Goal: Information Seeking & Learning: Learn about a topic

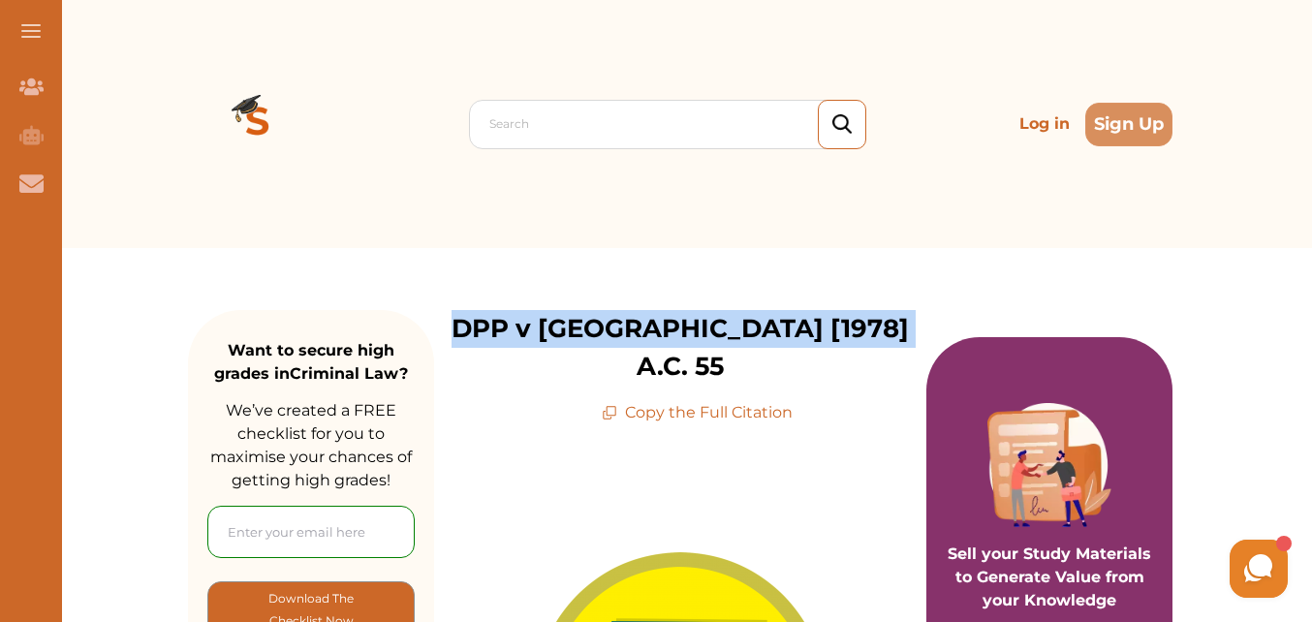
drag, startPoint x: 462, startPoint y: 339, endPoint x: 922, endPoint y: 308, distance: 461.2
copy p "DPP v [GEOGRAPHIC_DATA] [1978] A.C. 55"
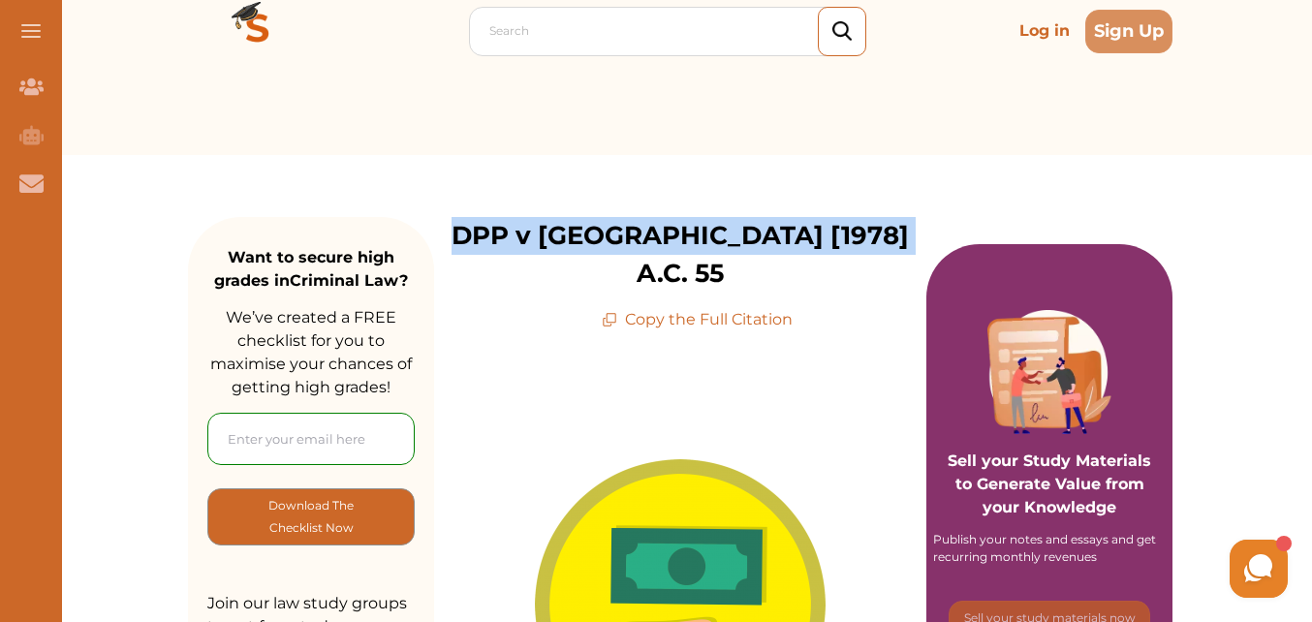
scroll to position [78, 0]
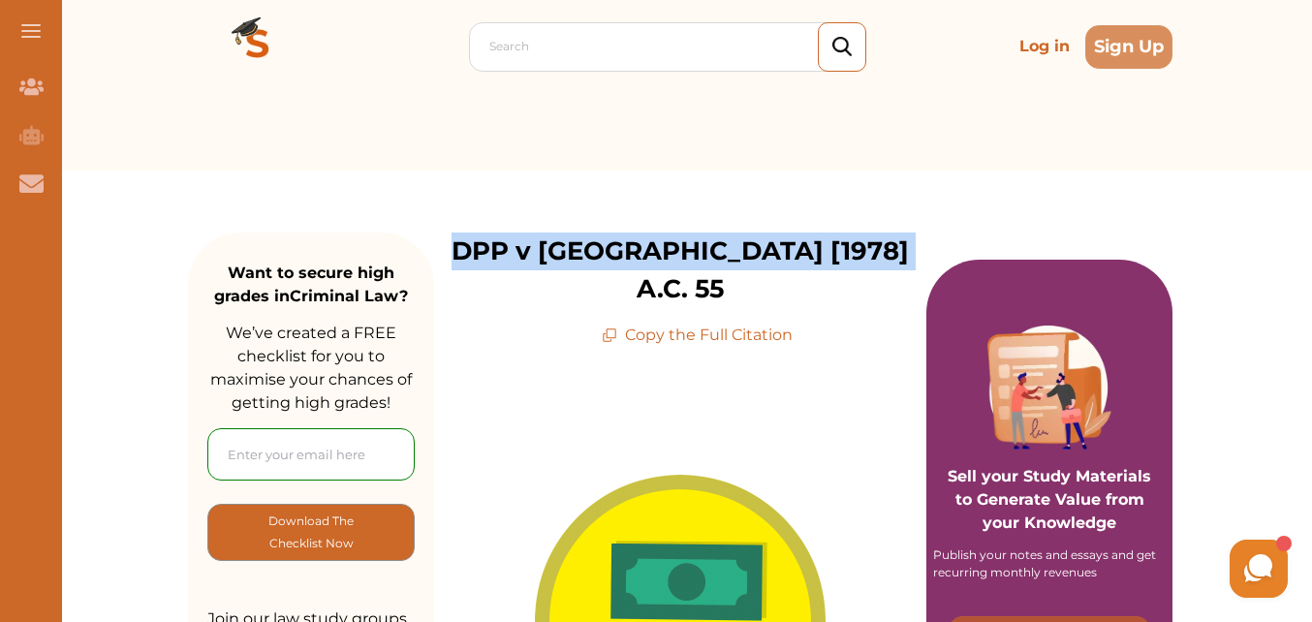
copy p "DPP v [GEOGRAPHIC_DATA] [1978] A.C. 55"
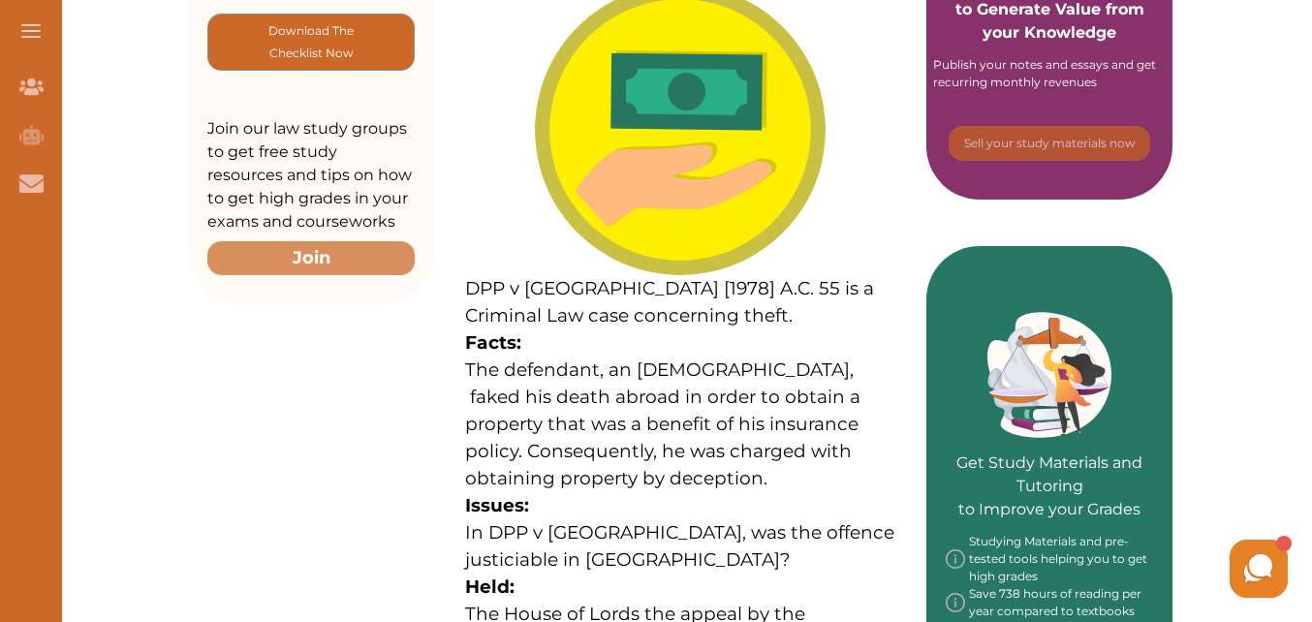
scroll to position [620, 0]
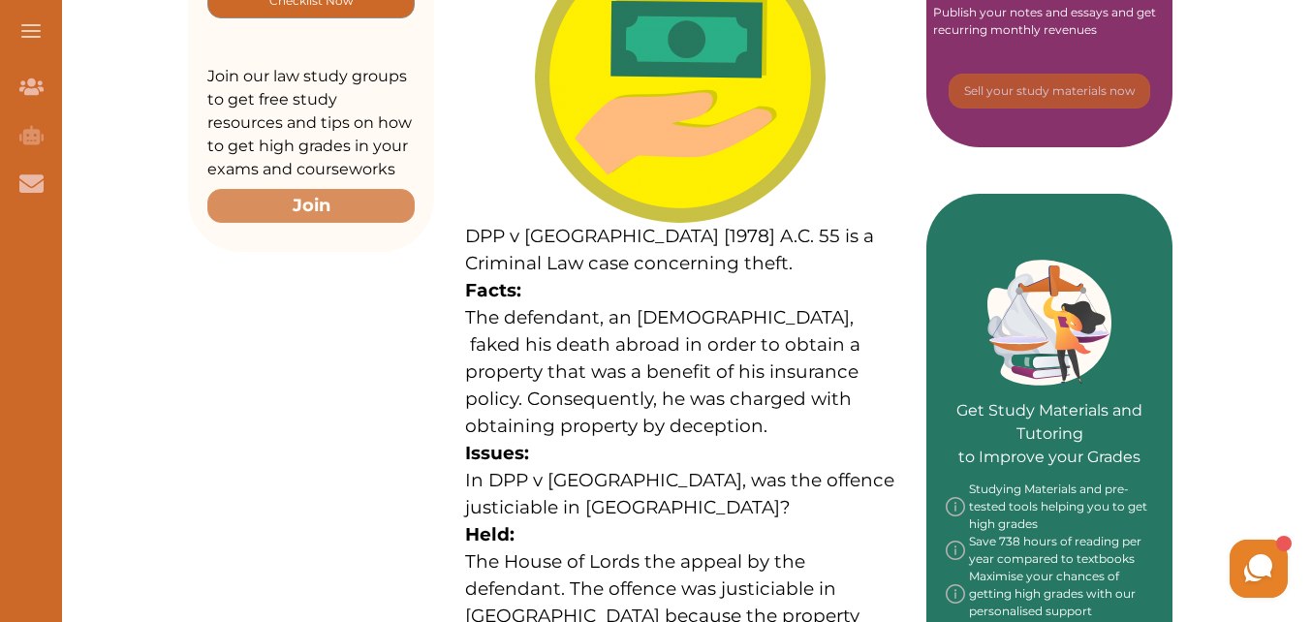
drag, startPoint x: 761, startPoint y: 198, endPoint x: 807, endPoint y: 389, distance: 197.2
click at [807, 389] on p "DPP v Stonehouse [1978] A.C. 55 is a Criminal Law case concerning theft. Facts:…" at bounding box center [680, 484] width 430 height 1104
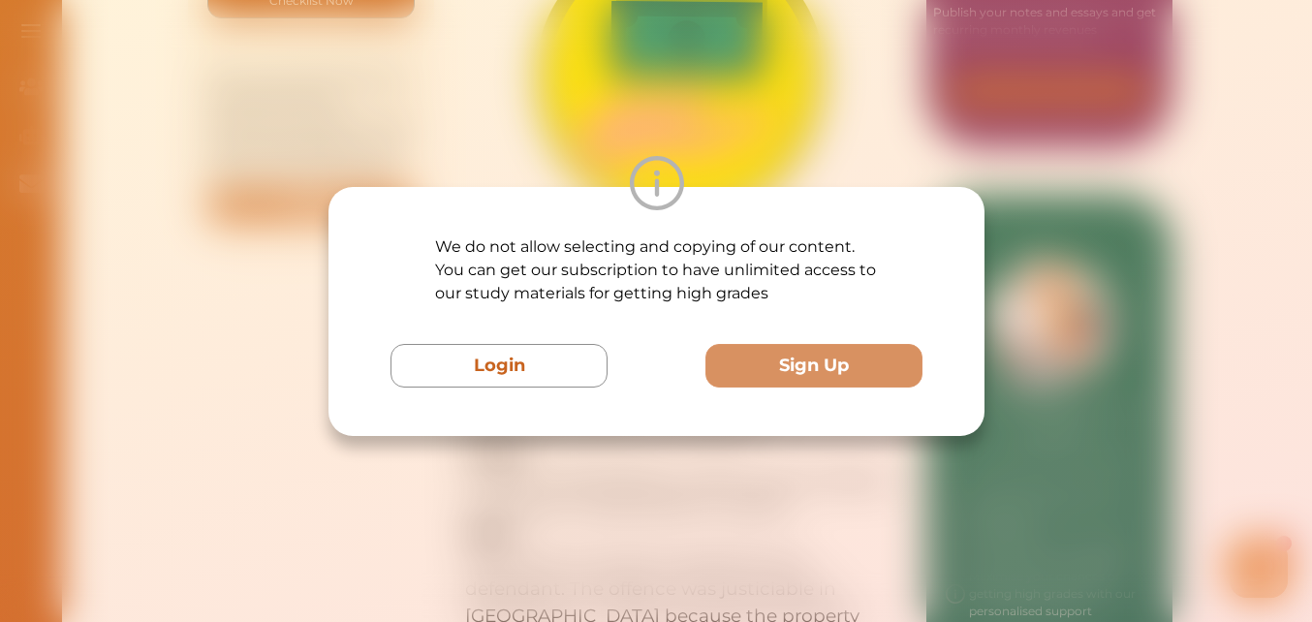
click at [1097, 481] on div "We do not allow selecting and copying of our content. You can get our subscript…" at bounding box center [656, 311] width 1312 height 622
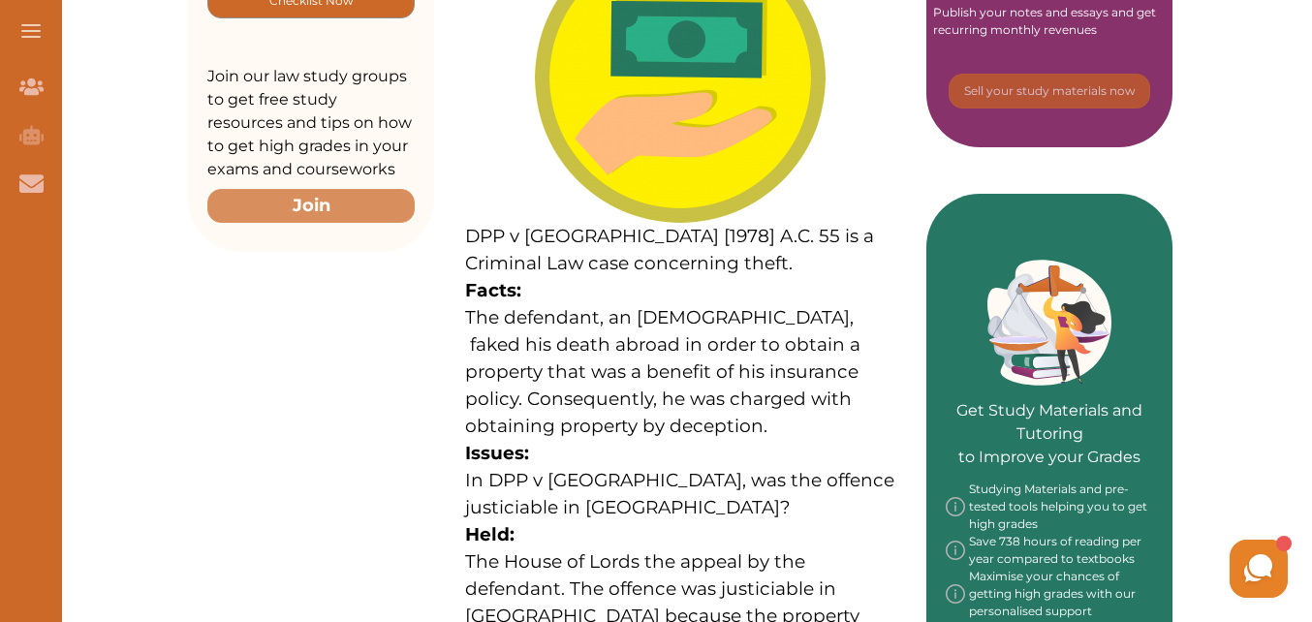
drag, startPoint x: 473, startPoint y: 181, endPoint x: 729, endPoint y: 196, distance: 257.1
click at [729, 196] on p "DPP v Stonehouse [1978] A.C. 55 is a Criminal Law case concerning theft. Facts:…" at bounding box center [680, 484] width 430 height 1104
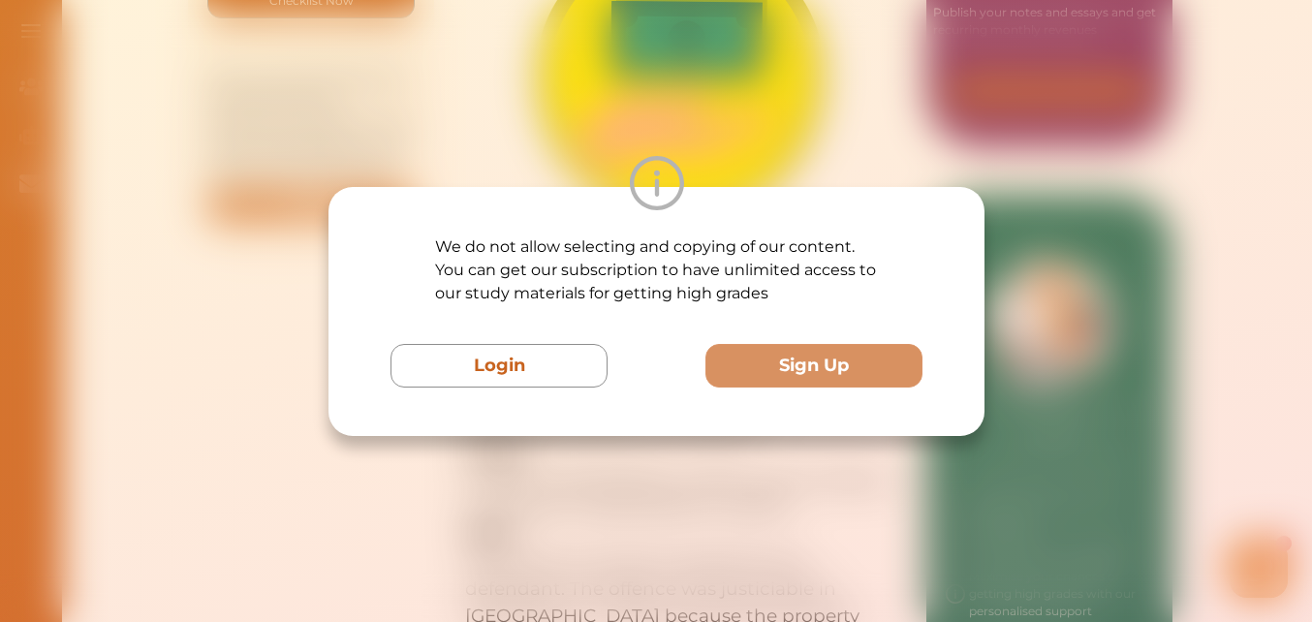
click at [1123, 179] on div "We do not allow selecting and copying of our content. You can get our subscript…" at bounding box center [656, 311] width 1312 height 622
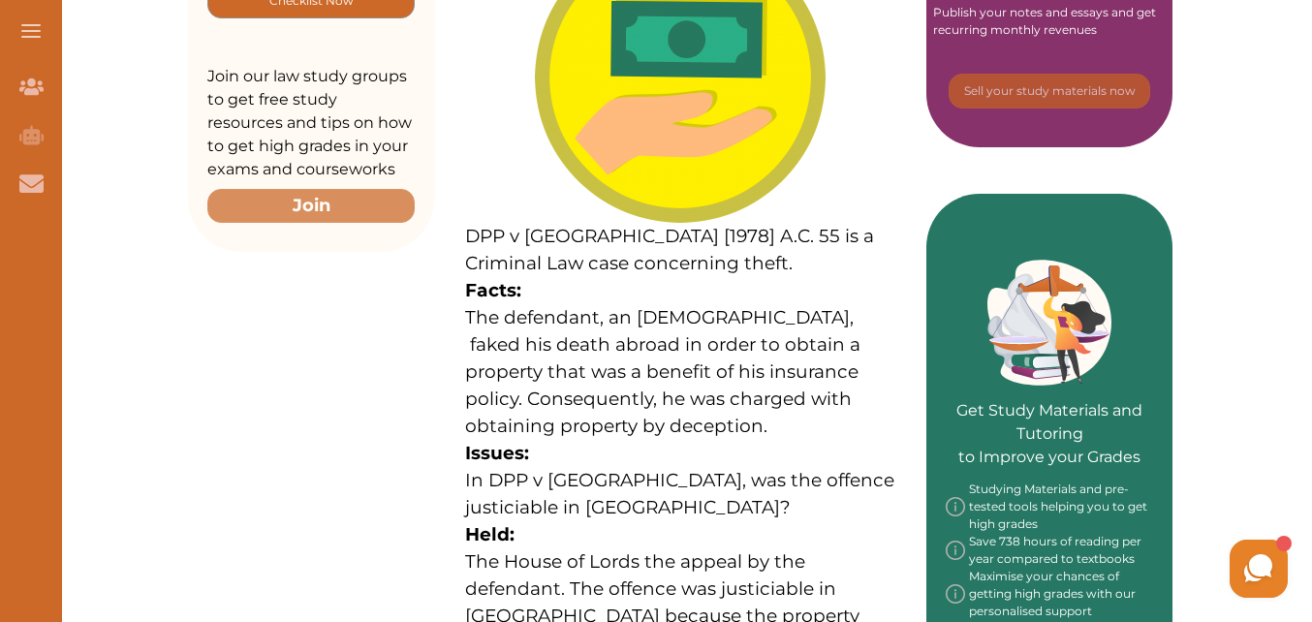
scroll to position [76, 0]
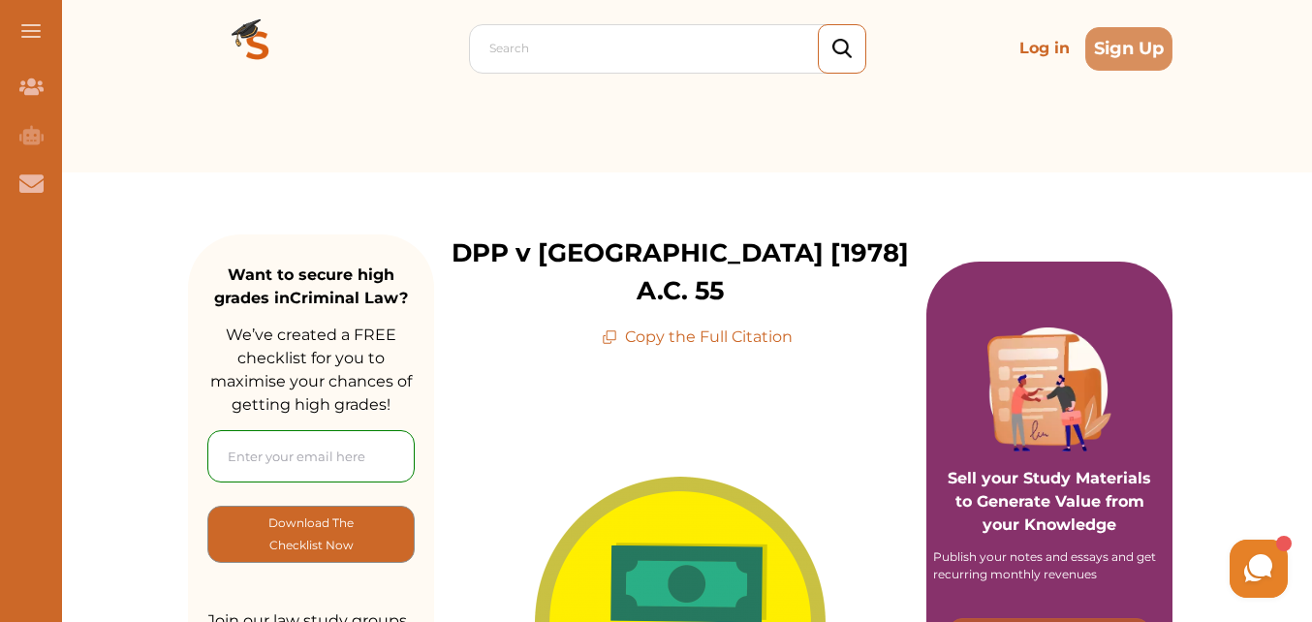
click at [462, 243] on div "DPP v Stonehouse [1978] A.C. 55 Copy the Full Citation" at bounding box center [680, 291] width 492 height 114
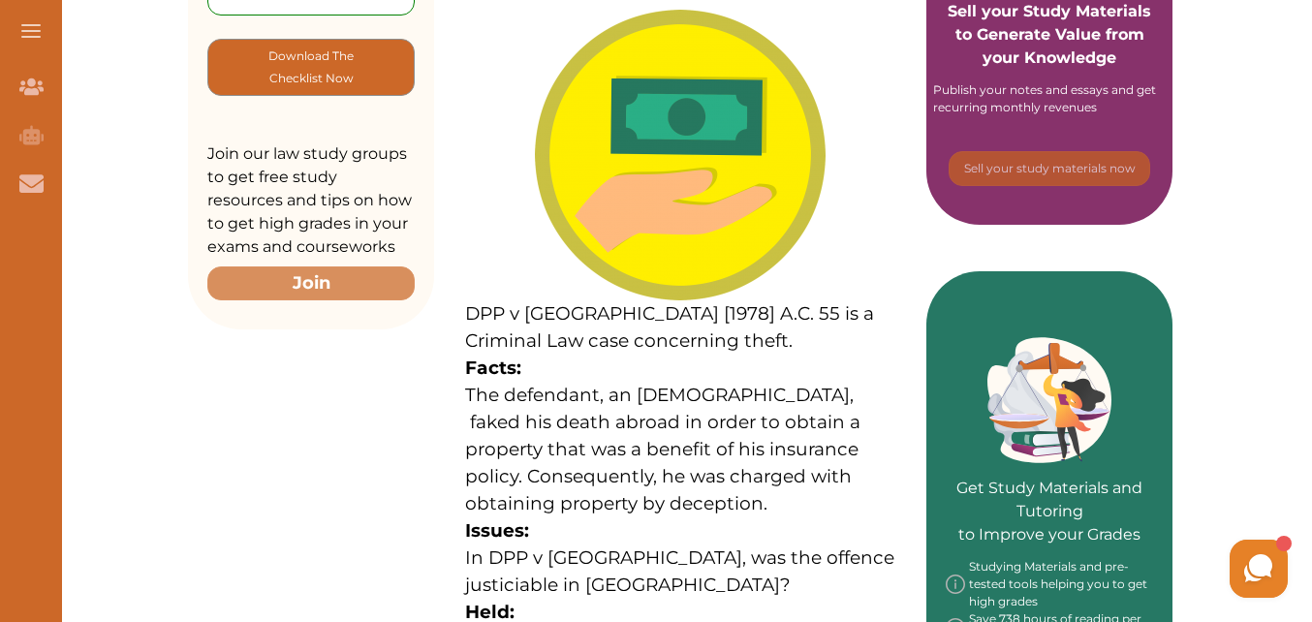
scroll to position [610, 0]
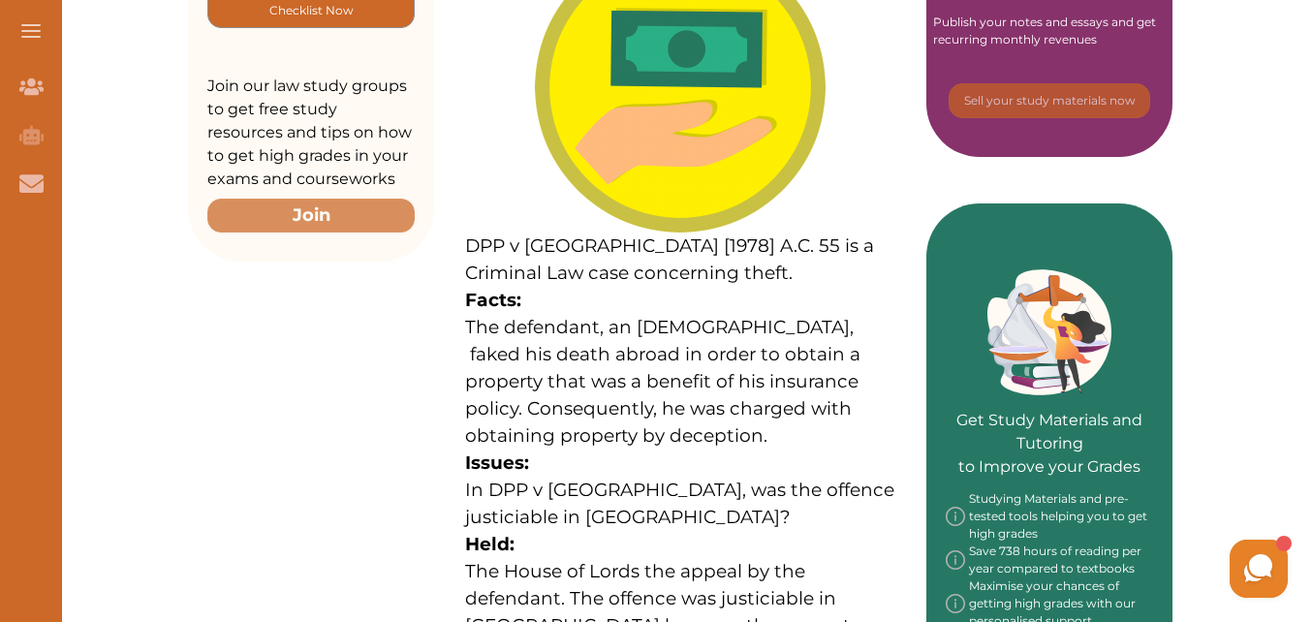
drag, startPoint x: 462, startPoint y: 243, endPoint x: 72, endPoint y: 58, distance: 432.1
click at [922, 611] on div "DPP v Stonehouse [1978] A.C. 55 Copy the Full Citation DPP v Stonehouse [1978] …" at bounding box center [680, 373] width 492 height 1347
click at [1268, 390] on div "Want to secure high grades in Criminal Law ? We’ve created a FREE checklist for…" at bounding box center [679, 595] width 1263 height 1914
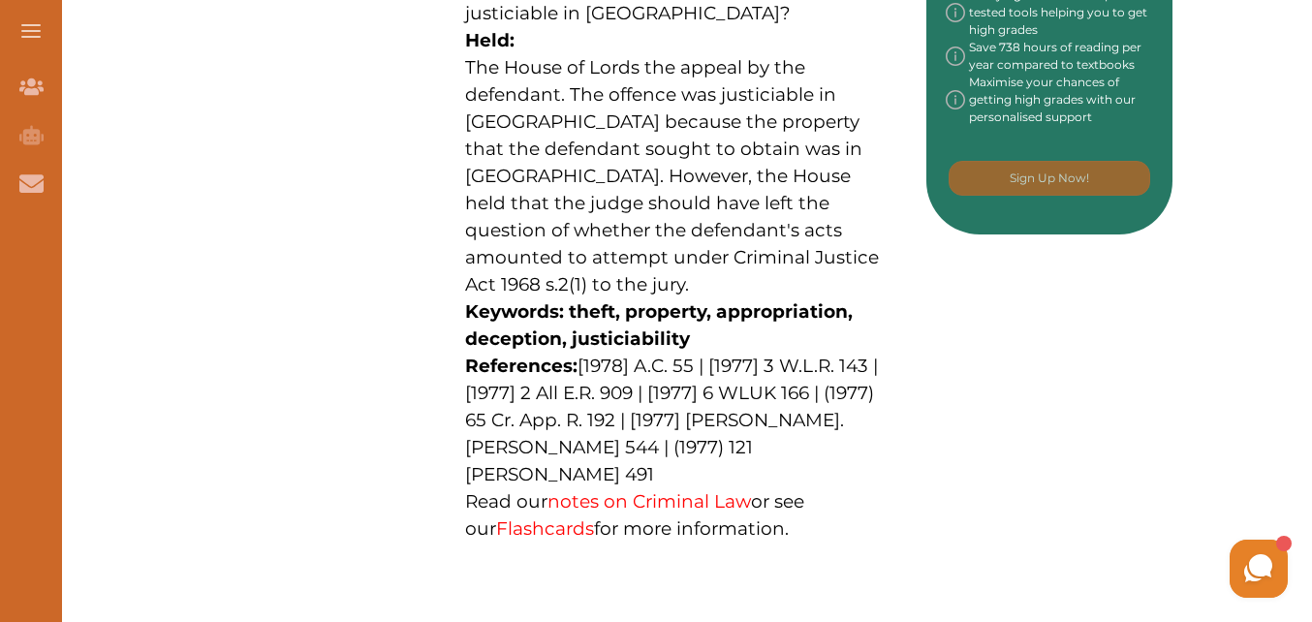
scroll to position [1153, 0]
